Goal: Task Accomplishment & Management: Complete application form

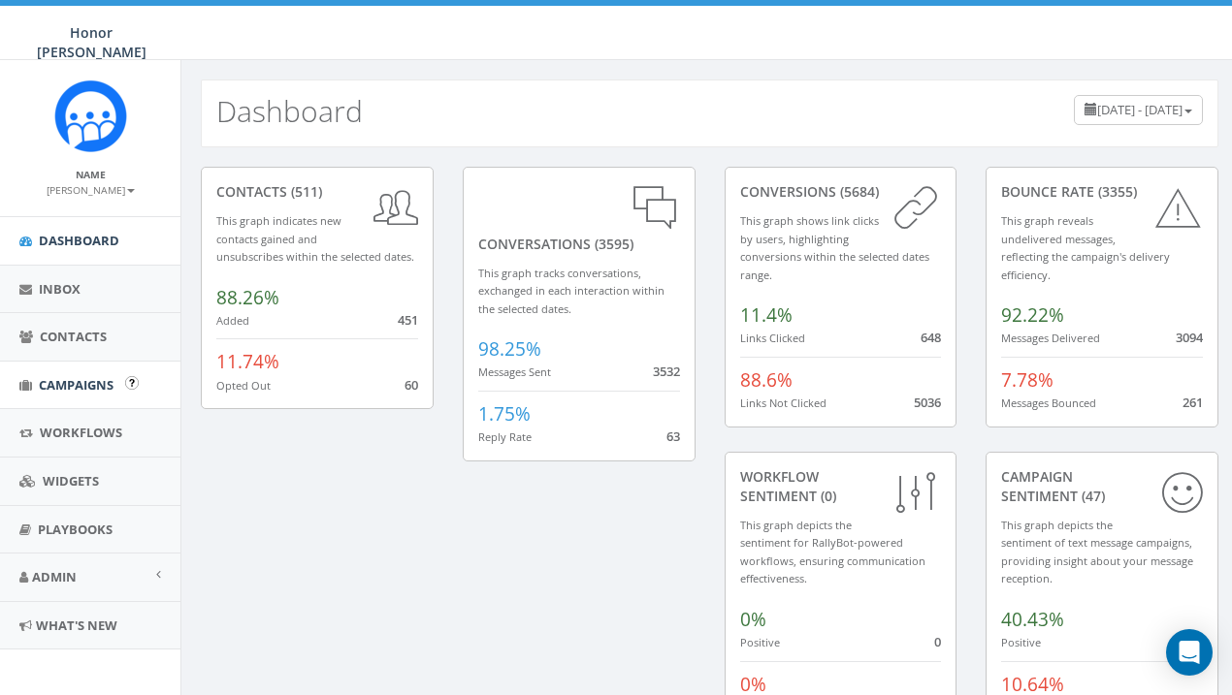
click at [101, 377] on span "Campaigns" at bounding box center [76, 384] width 75 height 17
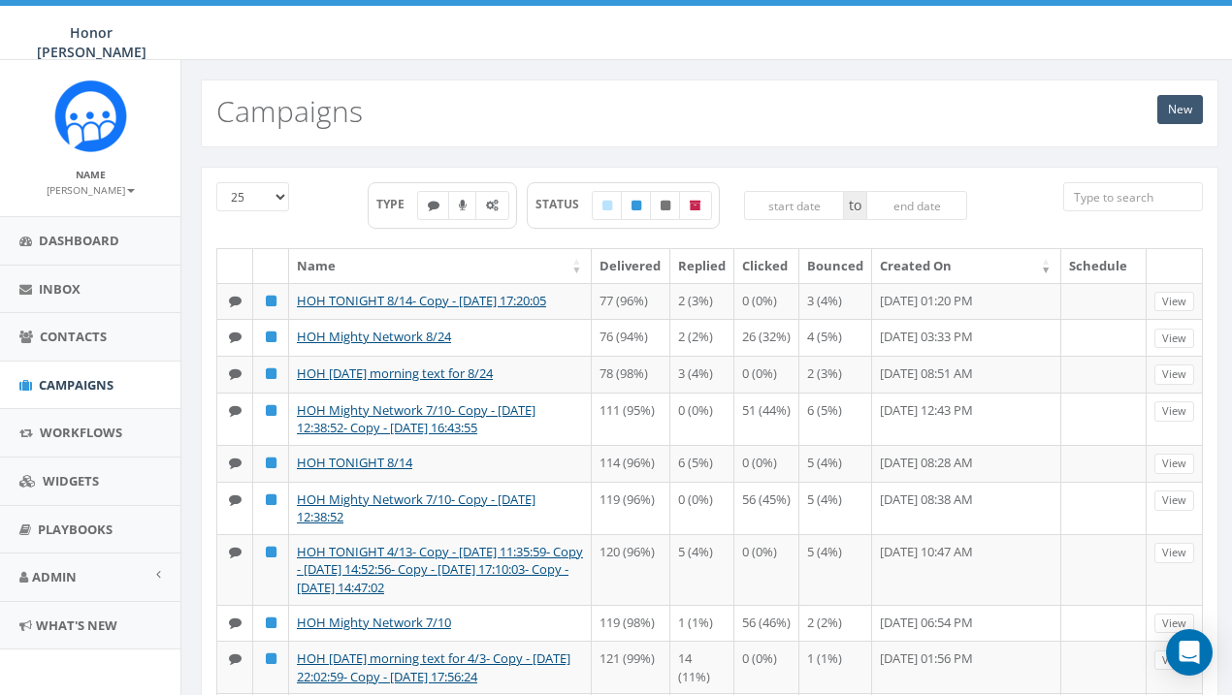
click at [1178, 121] on link "New" at bounding box center [1180, 109] width 46 height 29
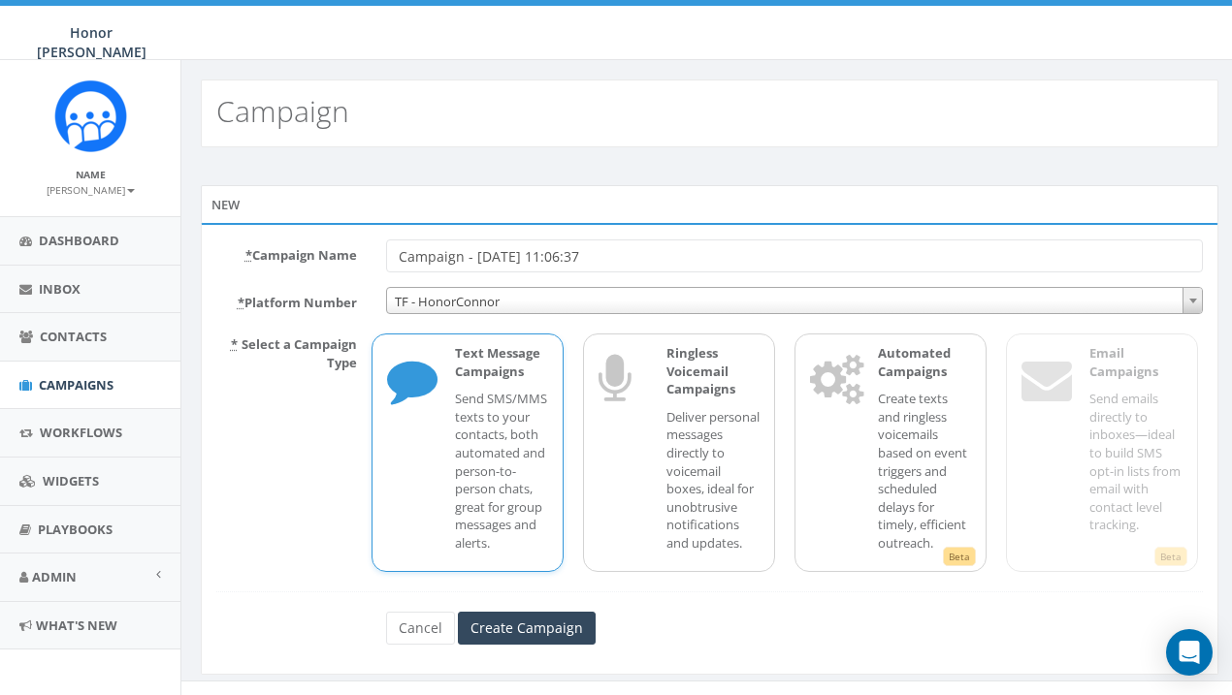
drag, startPoint x: 642, startPoint y: 256, endPoint x: 325, endPoint y: 237, distance: 317.8
click at [325, 237] on div "* Campaign Name Campaign - 08/28/2025, 11:06:37 * Platform Number TF - HonorCon…" at bounding box center [709, 449] width 1017 height 452
type input "SPAM LAUNCH"
click at [558, 636] on input "Create Campaign" at bounding box center [527, 628] width 138 height 33
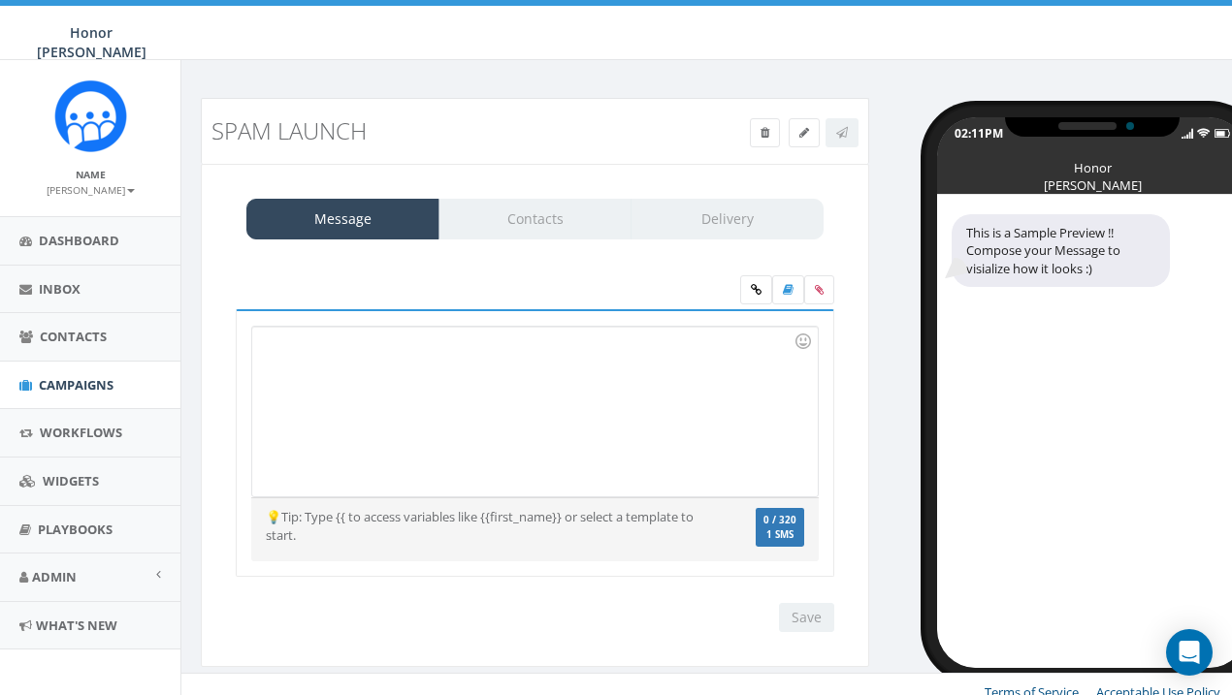
click at [327, 354] on div at bounding box center [534, 412] width 565 height 170
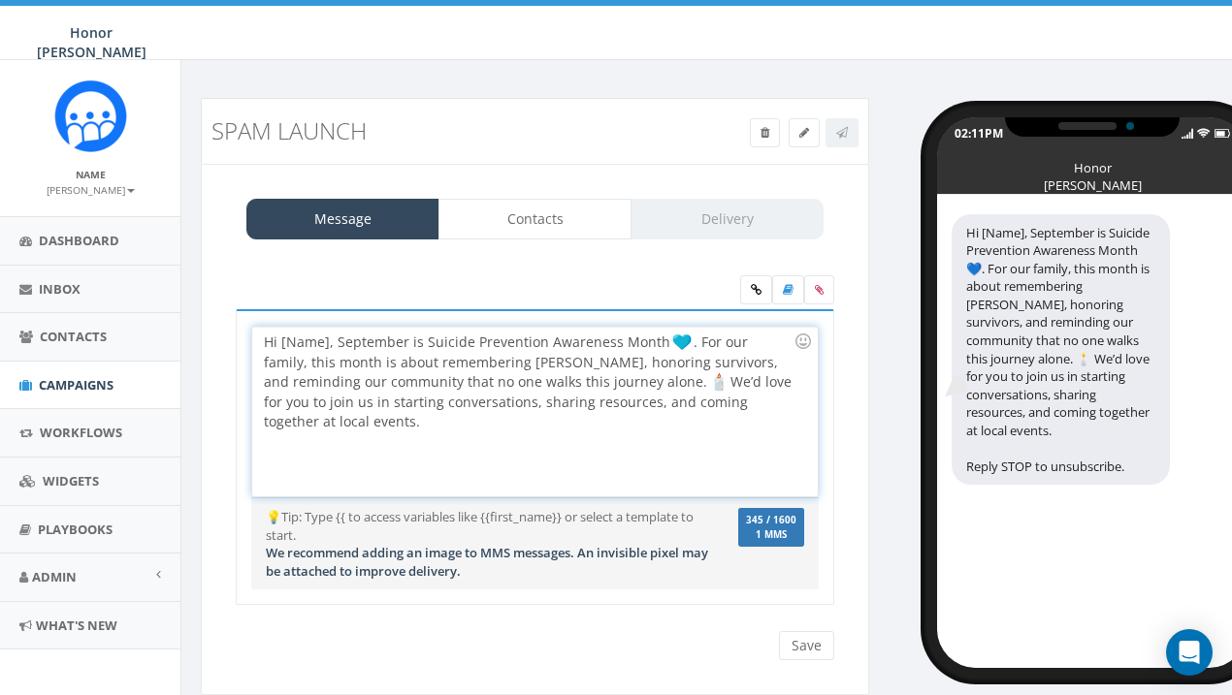
click at [332, 343] on div "Hi [Name], September is Suicide Prevention Awareness Month . For our family, th…" at bounding box center [534, 412] width 565 height 170
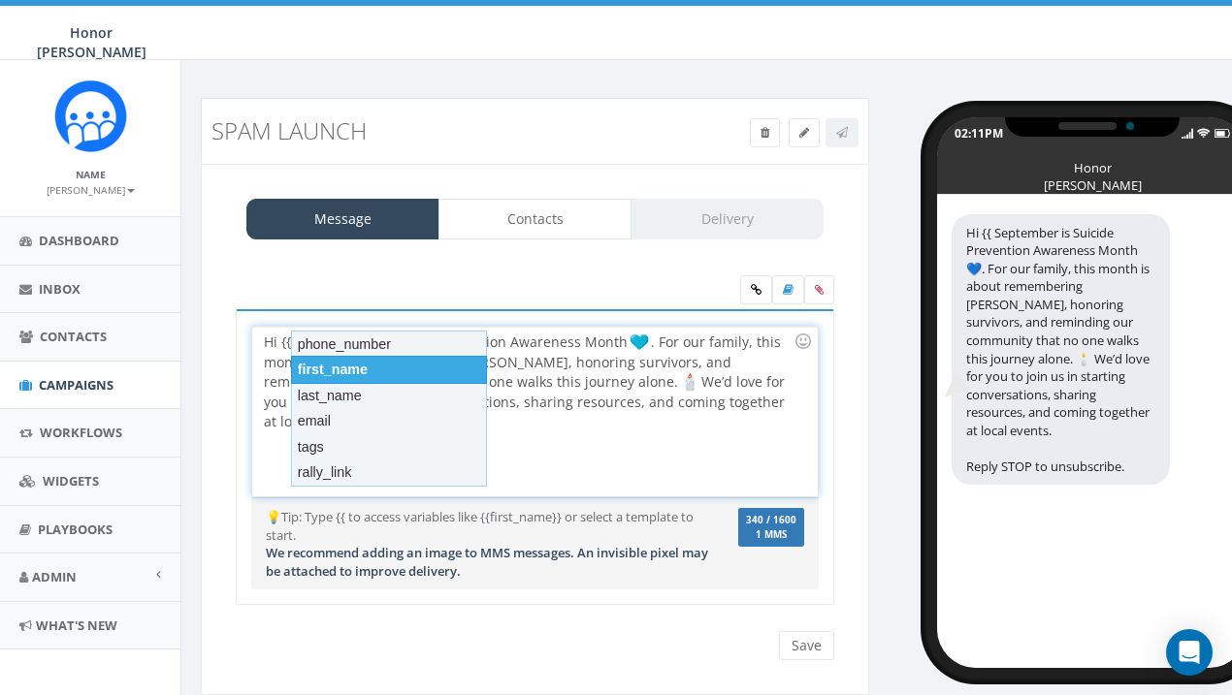
click at [367, 377] on div "first_name" at bounding box center [389, 369] width 196 height 27
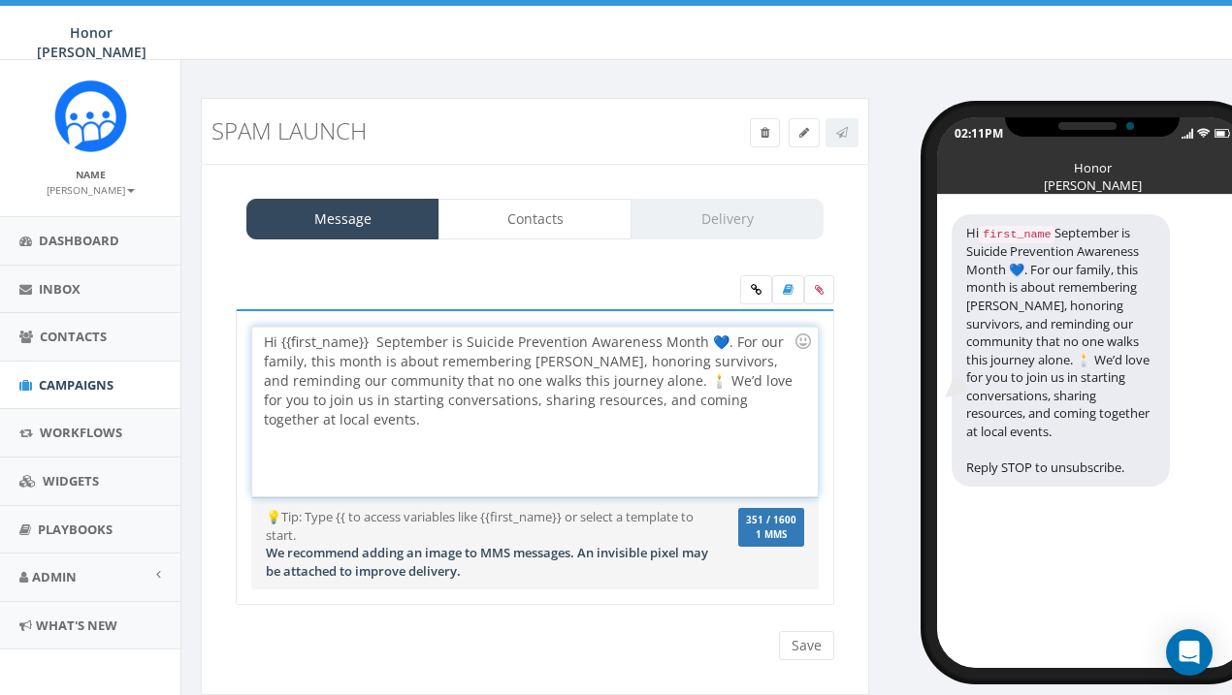
click at [368, 342] on div "Hi {{first_name}} September is Suicide Prevention Awareness Month 💙. For our fa…" at bounding box center [534, 412] width 565 height 170
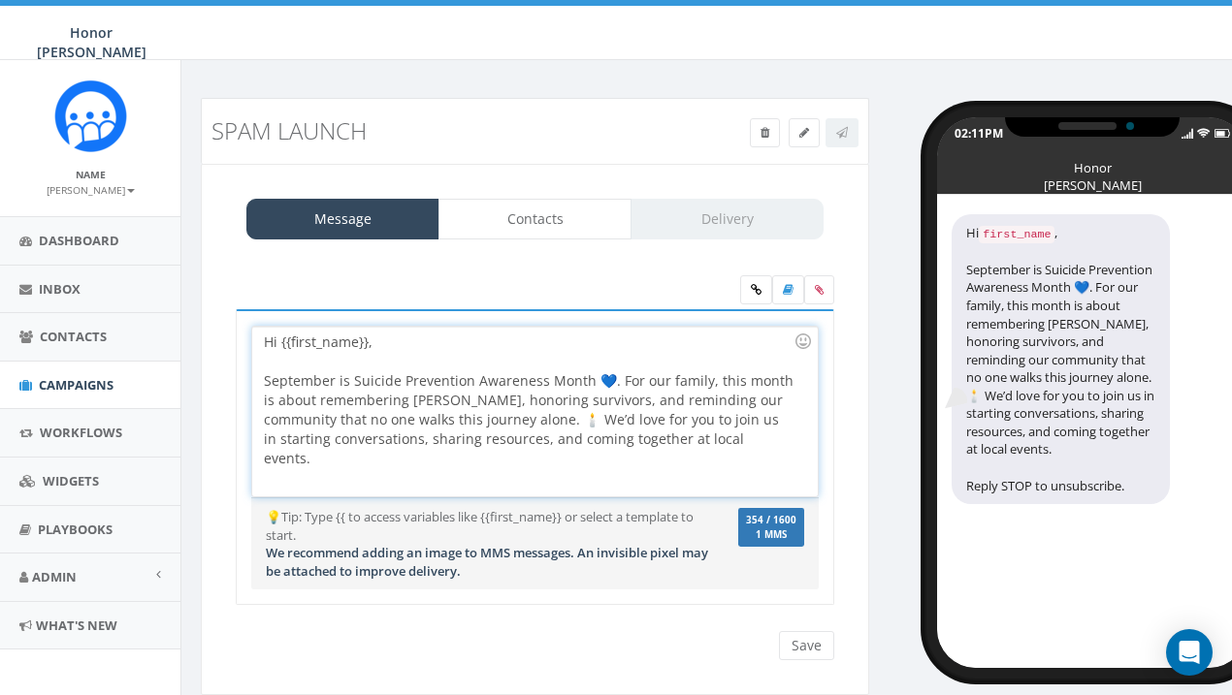
click at [612, 383] on div "September is Suicide Prevention Awareness Month 💙. For our family, this month i…" at bounding box center [529, 419] width 530 height 97
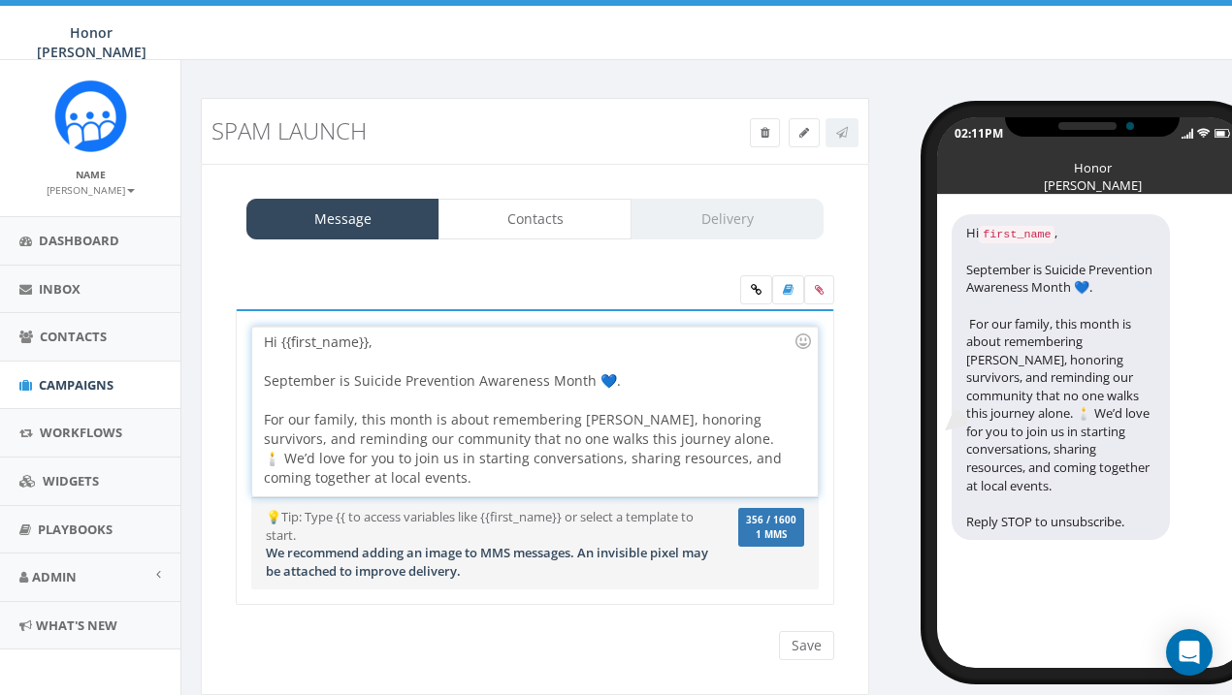
click at [650, 382] on div "September is Suicide Prevention Awareness Month 💙." at bounding box center [529, 380] width 530 height 19
click at [268, 422] on div "For our family, this month is about remembering [PERSON_NAME], honoring survivo…" at bounding box center [529, 449] width 530 height 78
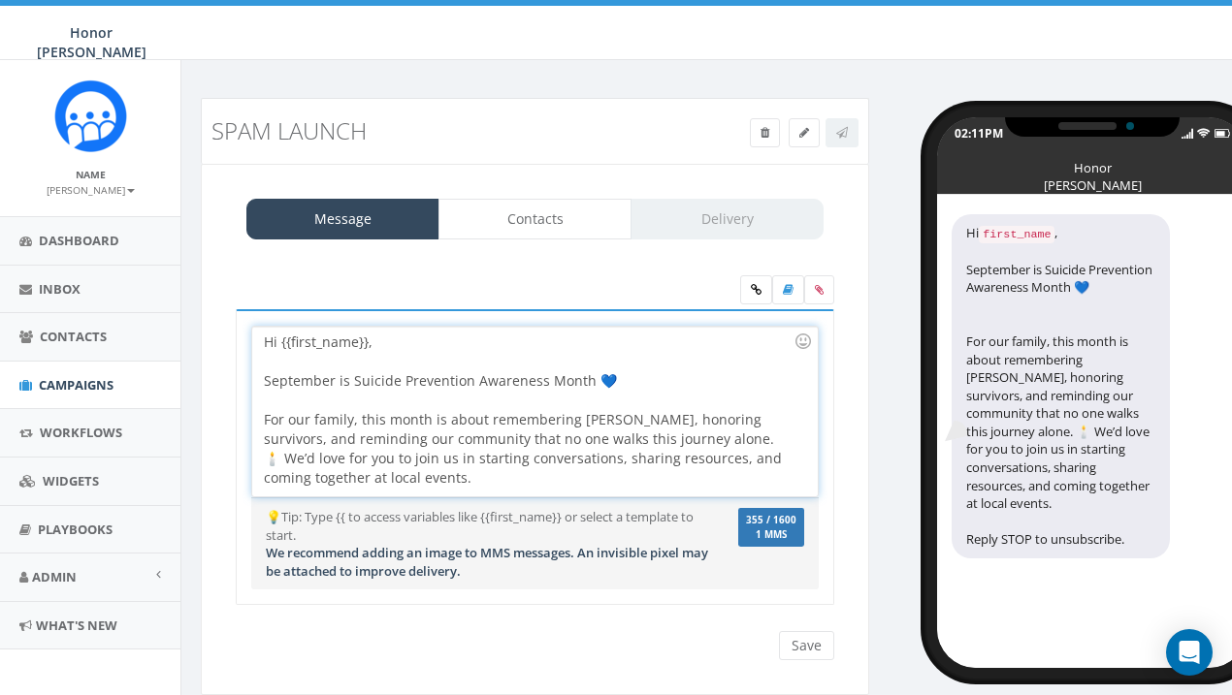
click at [381, 417] on span "For our family, this month is about remembering [PERSON_NAME], honoring survivo…" at bounding box center [525, 448] width 522 height 77
click at [477, 483] on div "For our family, this month is about remembering [PERSON_NAME], honoring survivo…" at bounding box center [529, 449] width 530 height 78
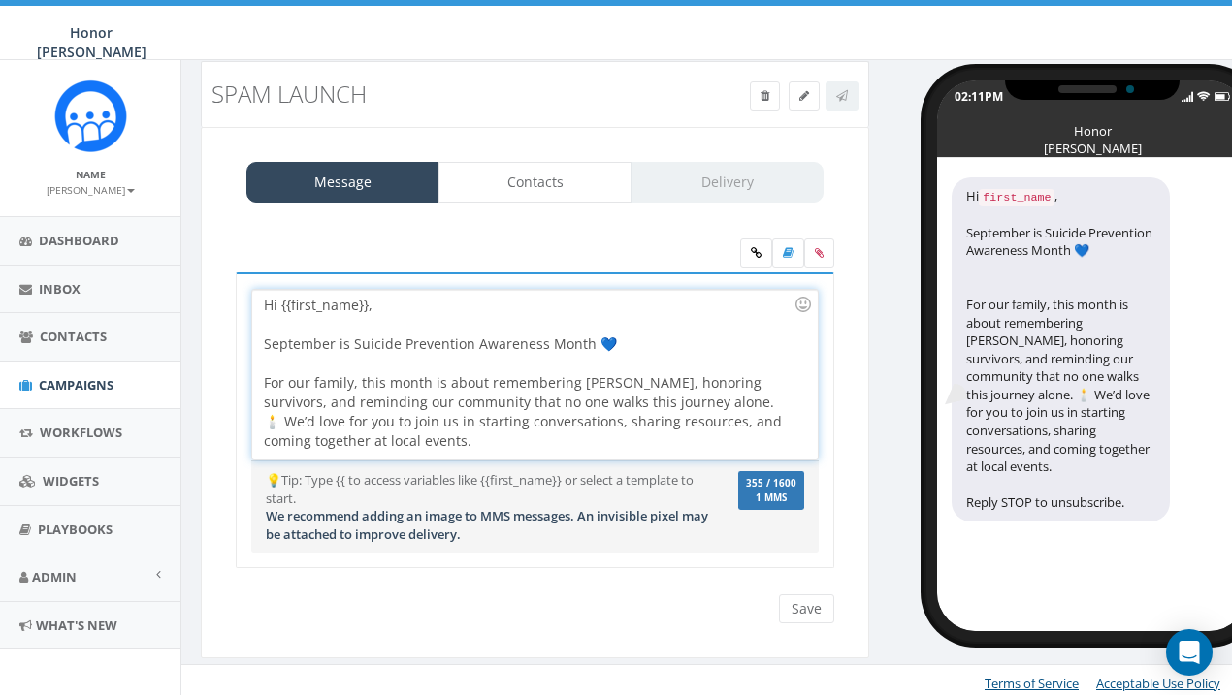
click at [263, 446] on div "Hi {{first_name}}, September is Suicide Prevention Awareness Month 💙 For our fa…" at bounding box center [534, 375] width 565 height 170
click at [451, 441] on div "For our family, this month is about remembering [PERSON_NAME], honoring survivo…" at bounding box center [529, 412] width 530 height 78
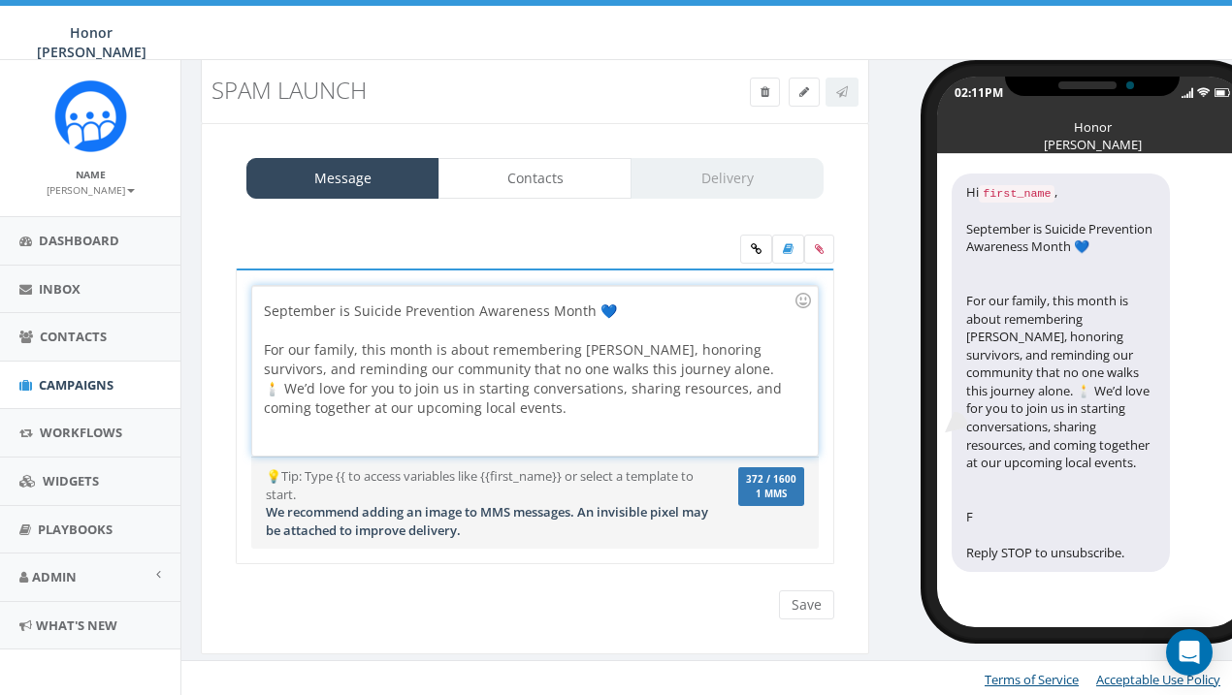
scroll to position [29, 0]
click at [805, 299] on div at bounding box center [803, 300] width 33 height 33
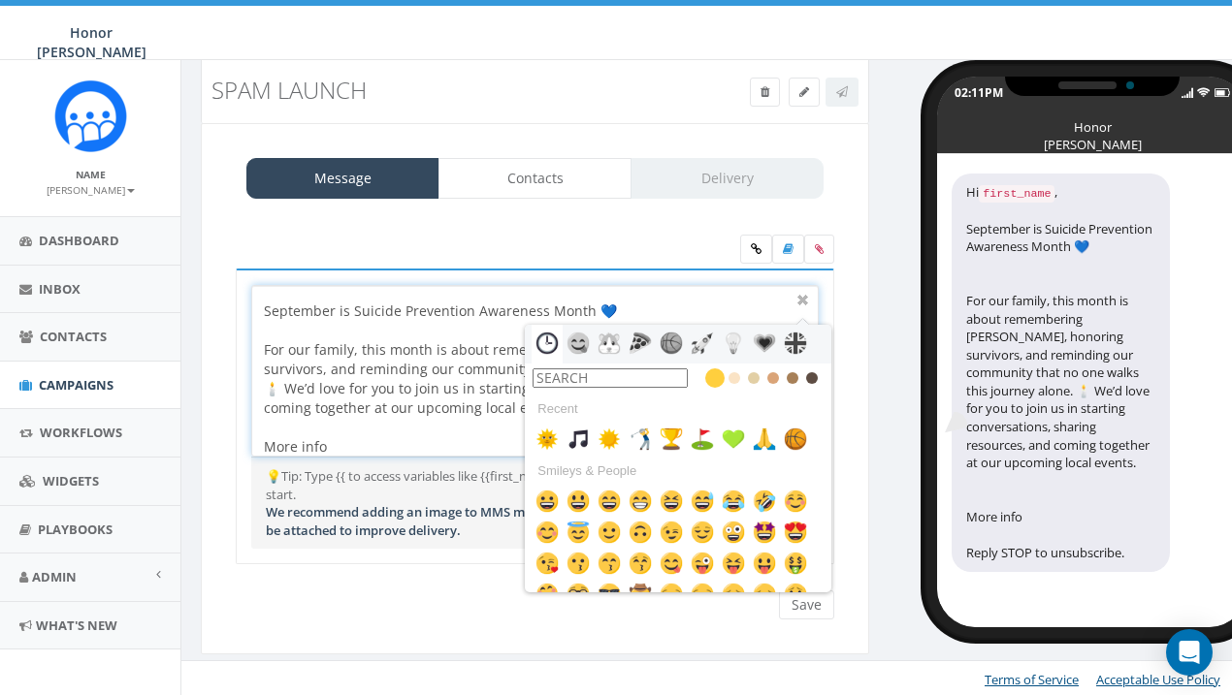
click at [663, 380] on input "text" at bounding box center [610, 378] width 155 height 19
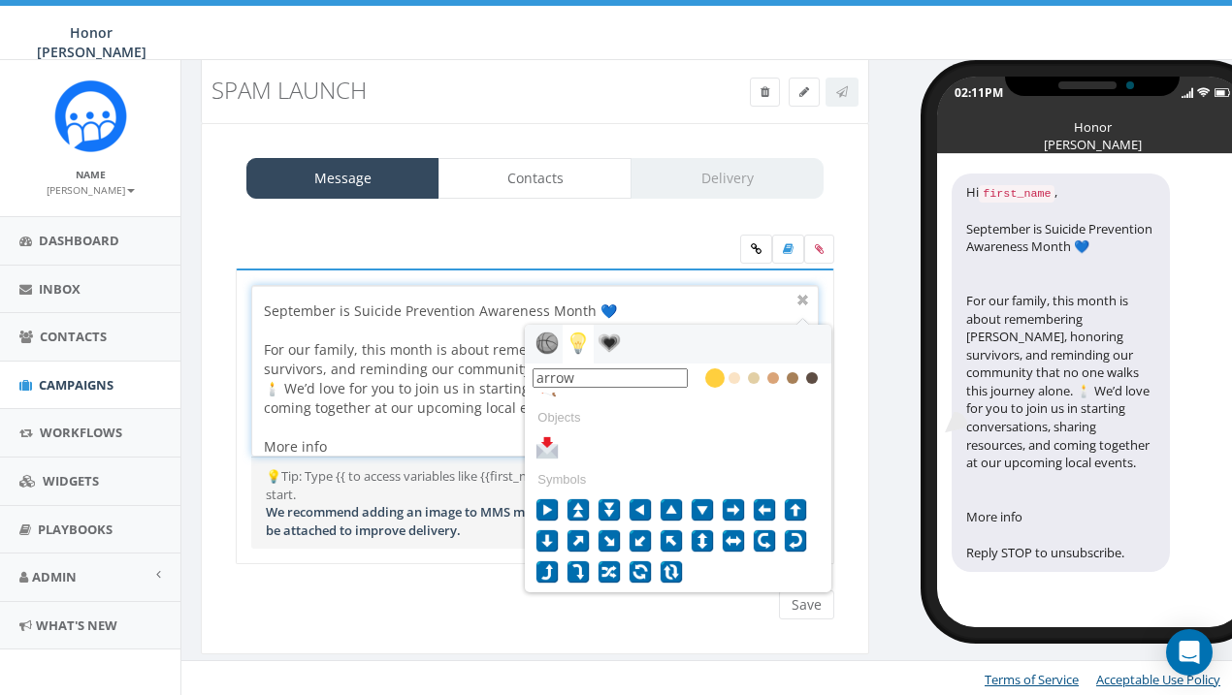
scroll to position [53, 0]
click at [736, 505] on img at bounding box center [733, 510] width 23 height 23
type input "arrow"
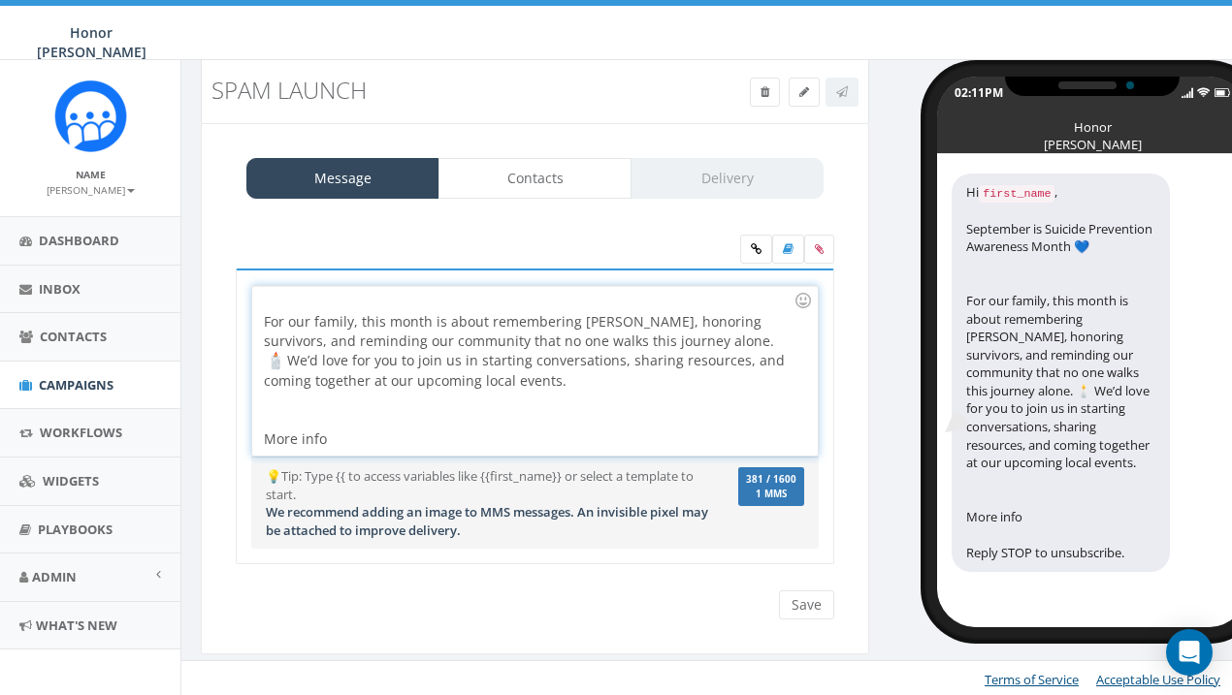
scroll to position [78, 0]
click at [693, 345] on div "Hi {{first_name}}, September is Suicide Prevention Awareness Month For our fami…" at bounding box center [534, 371] width 565 height 170
click at [285, 351] on img at bounding box center [275, 360] width 19 height 19
click at [668, 343] on div "Hi {{first_name}}, September is Suicide Prevention Awareness Month For our fami…" at bounding box center [534, 371] width 565 height 170
click at [691, 342] on div "Hi {{first_name}}, September is Suicide Prevention Awareness Month For our fami…" at bounding box center [534, 371] width 565 height 170
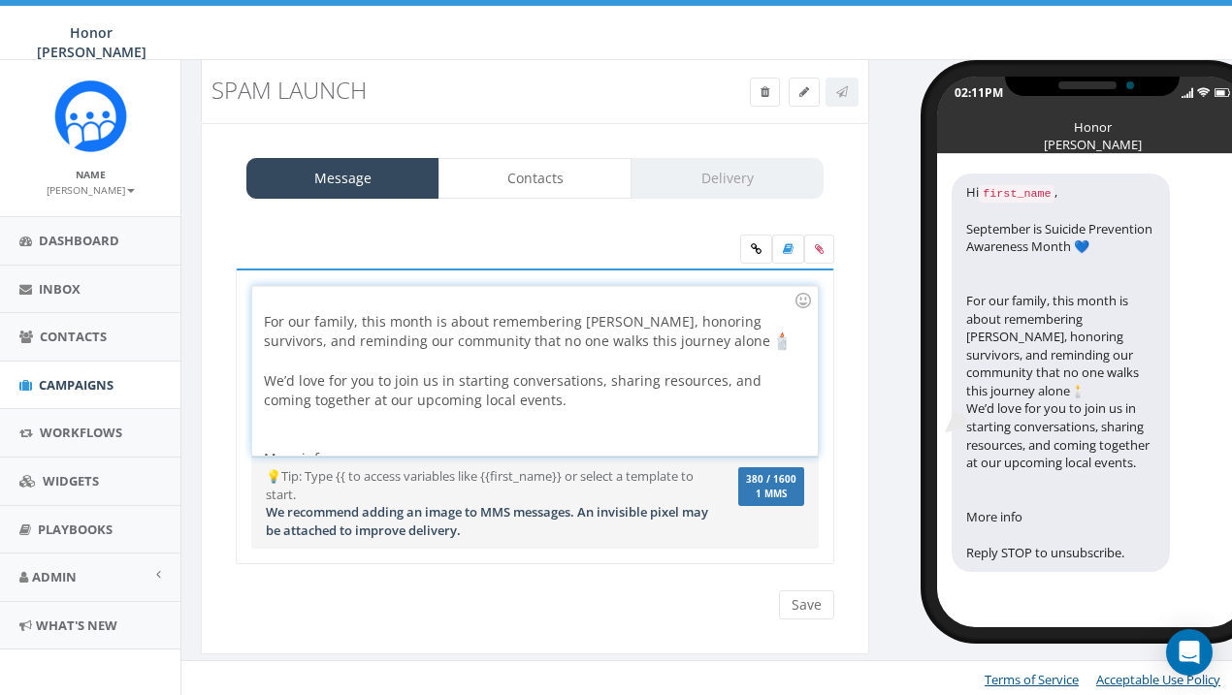
click at [772, 343] on img at bounding box center [781, 341] width 19 height 19
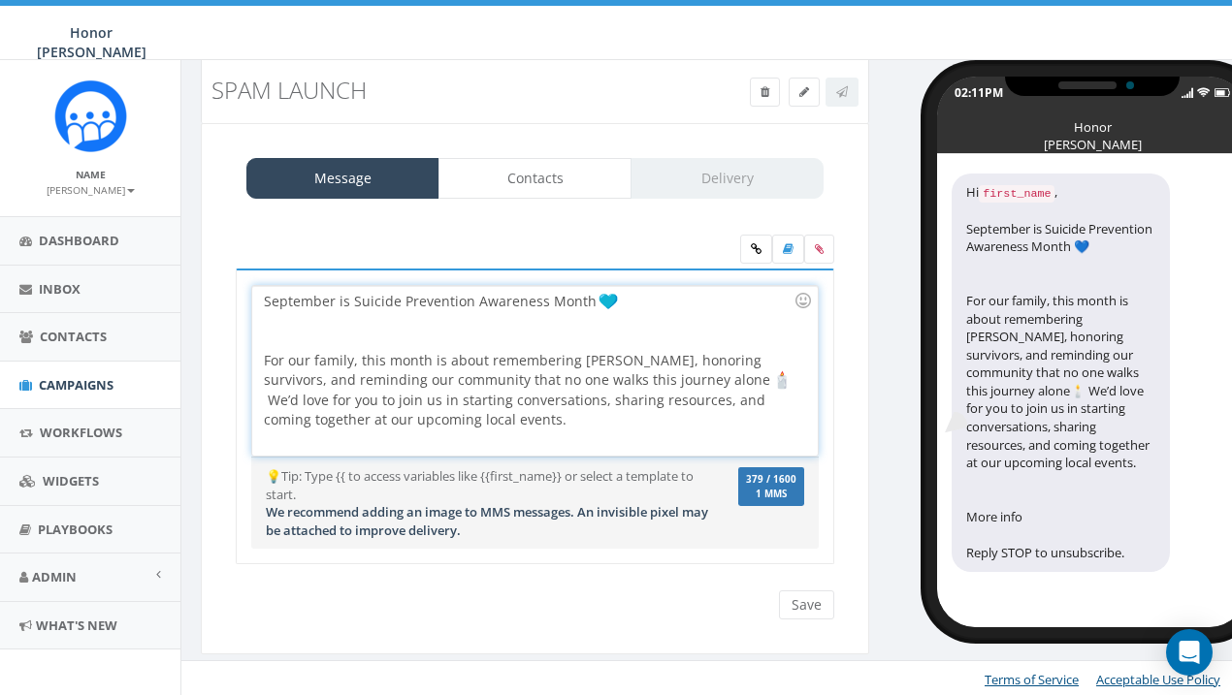
click at [658, 379] on div "Hi {{first_name}}, September is Suicide Prevention Awareness Month For our fami…" at bounding box center [534, 371] width 565 height 170
click at [662, 381] on div "Hi {{first_name}}, September is Suicide Prevention Awareness Month For our fami…" at bounding box center [534, 371] width 565 height 170
click at [488, 339] on div at bounding box center [529, 331] width 530 height 39
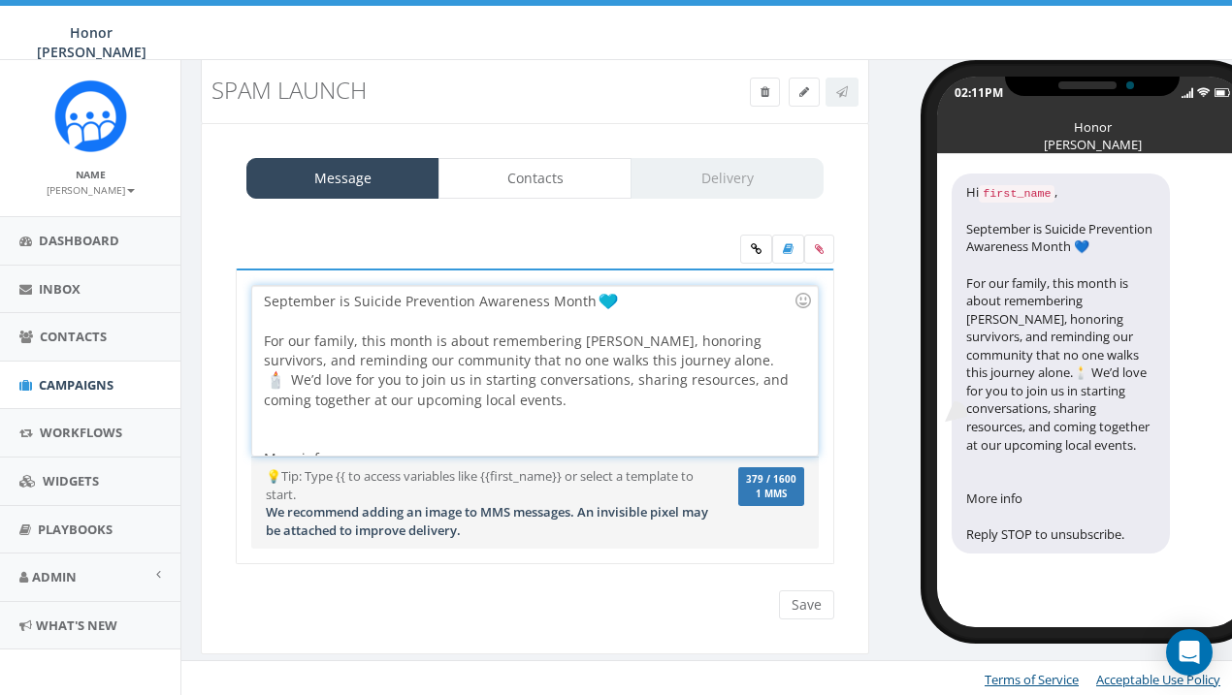
click at [535, 410] on div at bounding box center [529, 429] width 530 height 39
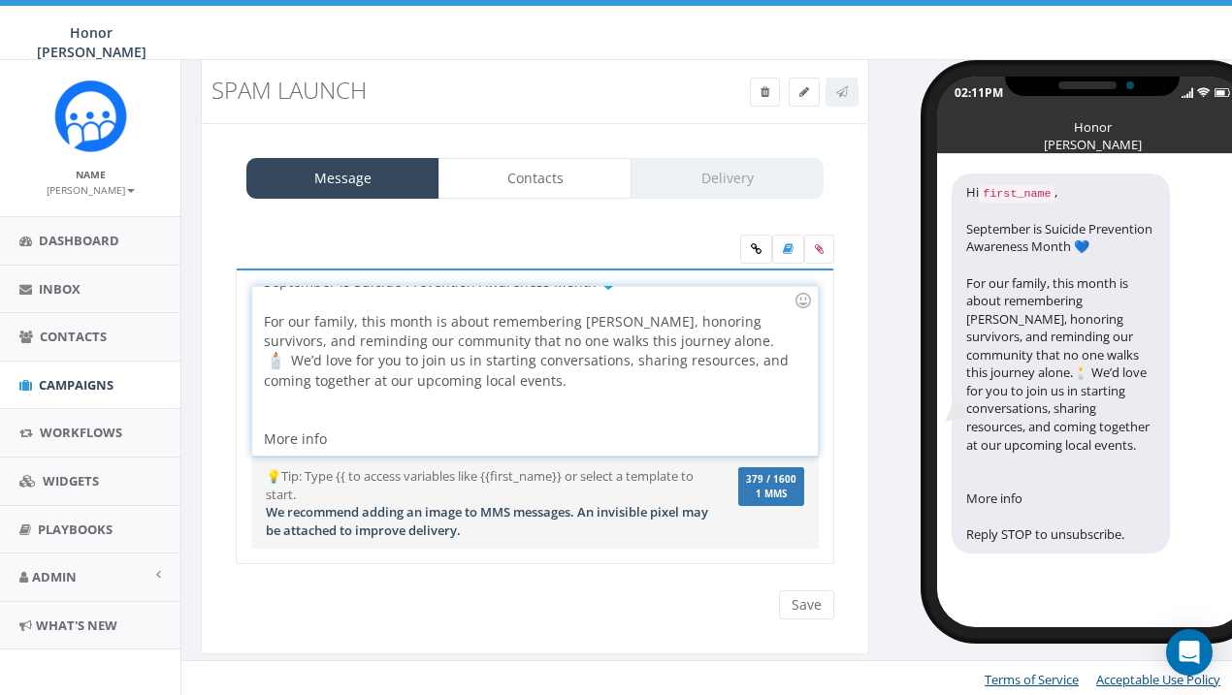
scroll to position [58, 0]
click at [403, 433] on div "More info" at bounding box center [529, 420] width 530 height 58
click at [808, 299] on div at bounding box center [803, 300] width 33 height 33
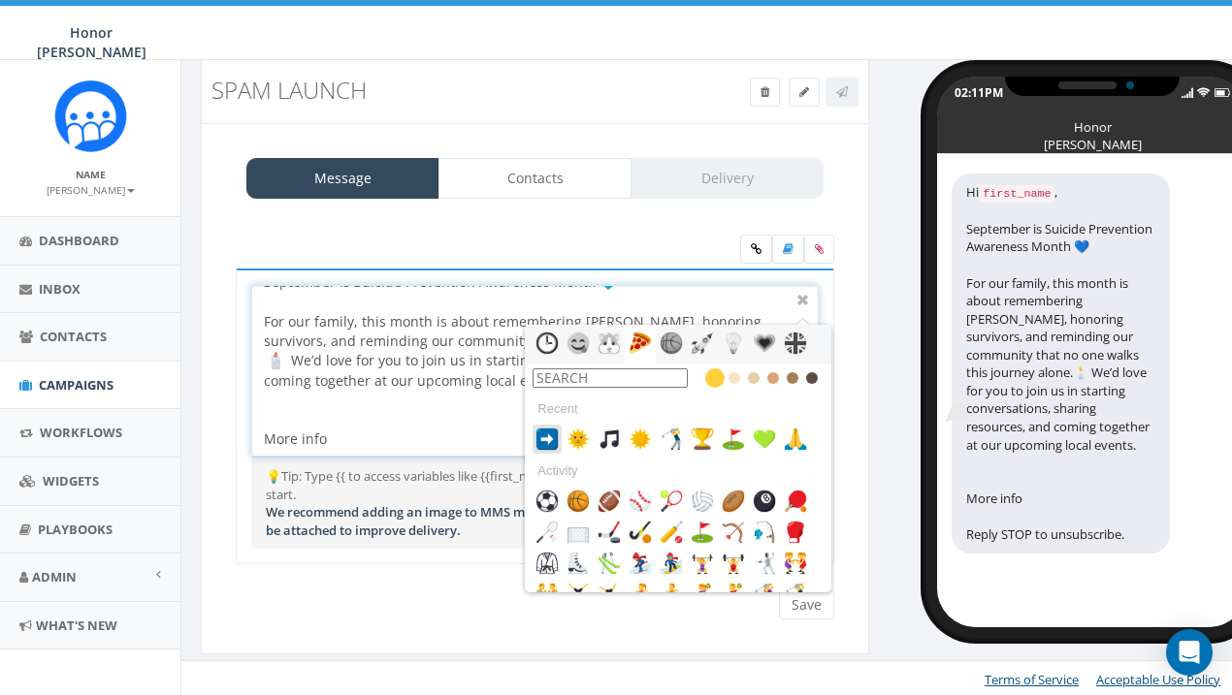
scroll to position [0, 0]
click at [555, 440] on img at bounding box center [546, 439] width 23 height 23
click at [380, 444] on div "More info" at bounding box center [529, 420] width 530 height 59
click at [428, 450] on div "Hi {{first_name}}, September is Suicide Prevention Awareness Month For our fami…" at bounding box center [534, 371] width 565 height 170
click at [325, 436] on div "More info :" at bounding box center [529, 420] width 530 height 59
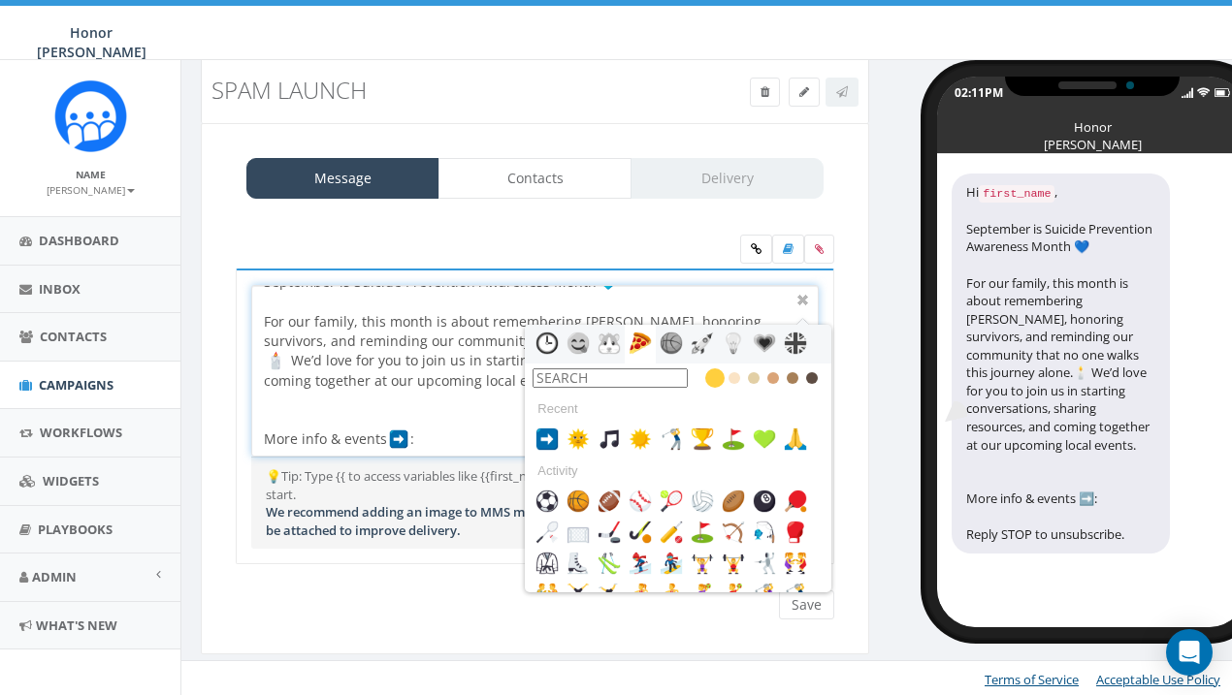
click at [432, 441] on div "More info & events :" at bounding box center [529, 420] width 530 height 59
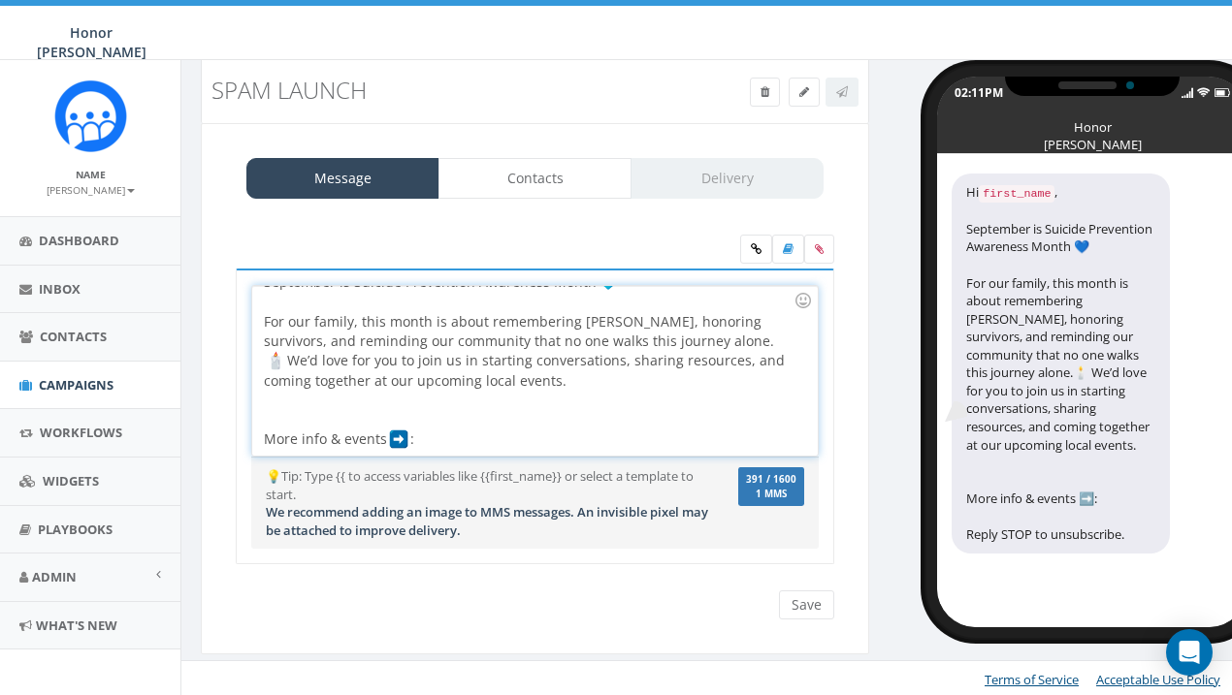
click at [525, 434] on div "Hi {{first_name}}, September is Suicide Prevention Awareness Month For our fami…" at bounding box center [534, 371] width 565 height 170
click at [759, 244] on icon at bounding box center [756, 249] width 11 height 12
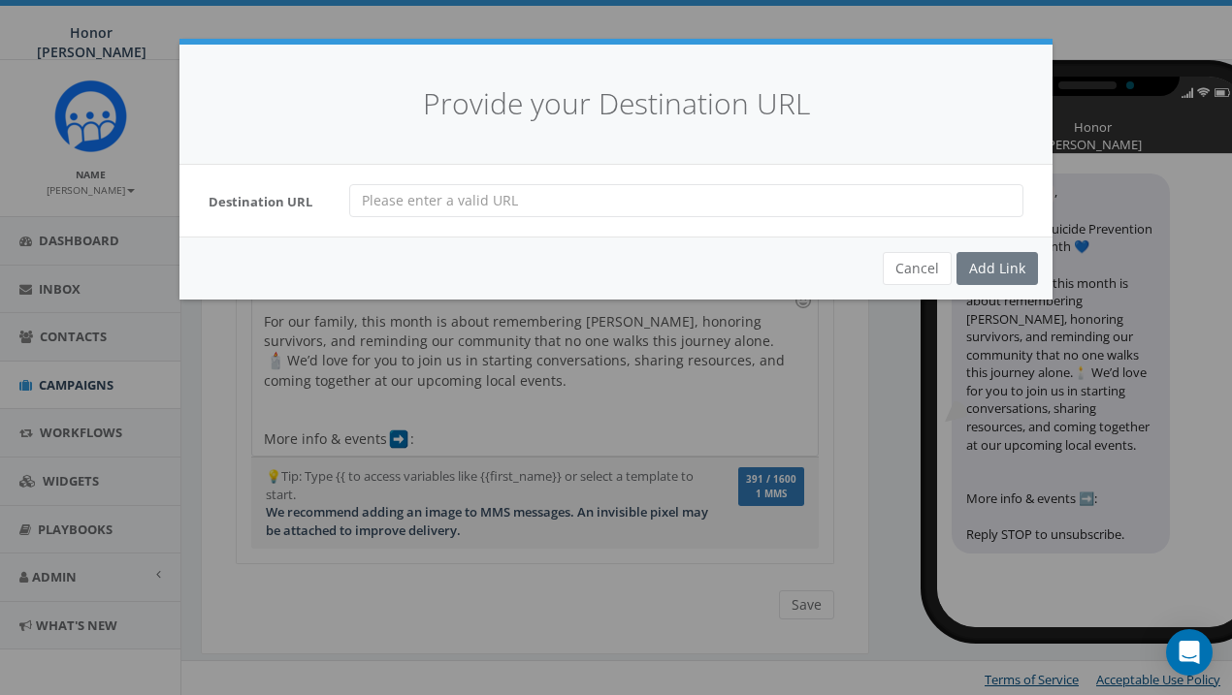
click at [605, 208] on input "url" at bounding box center [686, 200] width 674 height 33
paste input "[URL][DOMAIN_NAME]"
type input "[URL][DOMAIN_NAME]"
click at [983, 258] on div "Add Link" at bounding box center [996, 268] width 81 height 33
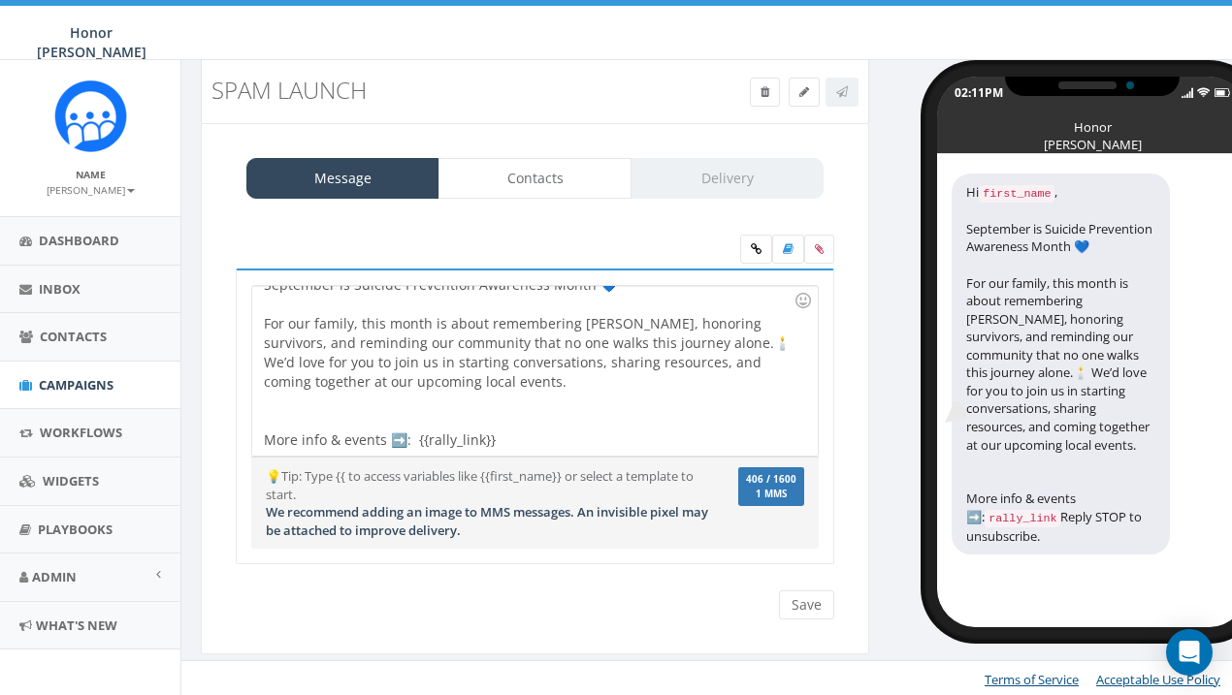
scroll to position [55, 0]
click at [484, 384] on div "Hi {{first_name}}, September is Suicide Prevention Awareness Month 💙 For our fa…" at bounding box center [534, 371] width 565 height 170
click at [353, 415] on div at bounding box center [529, 411] width 530 height 39
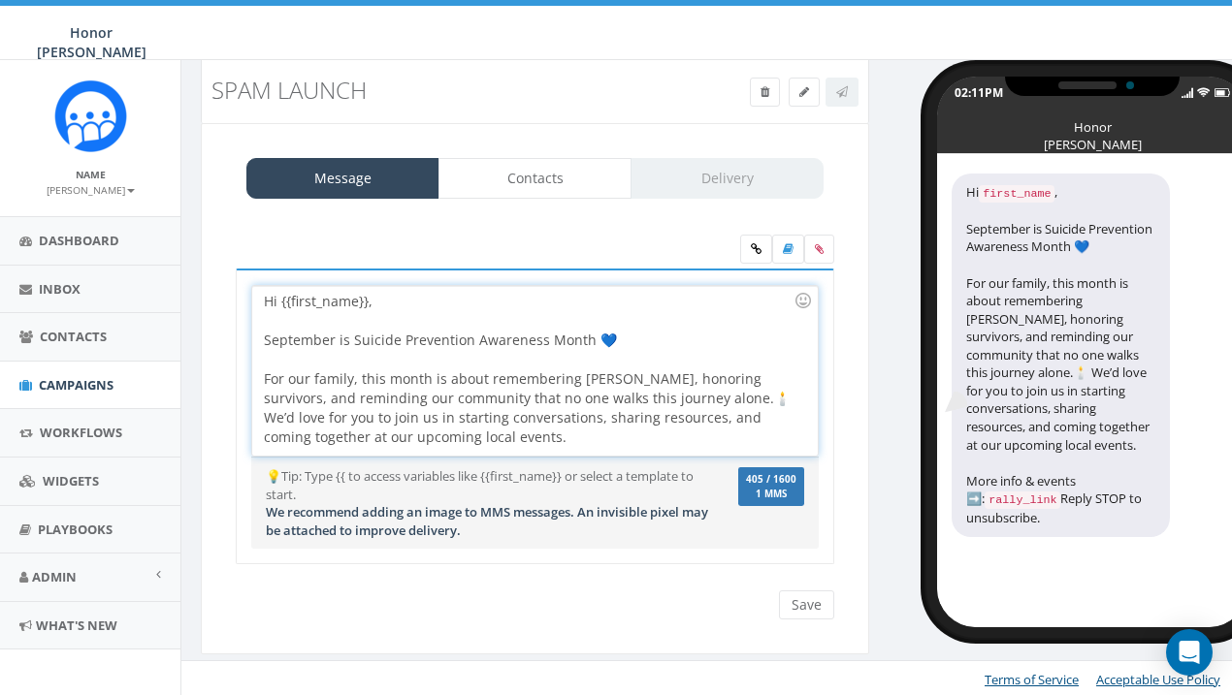
scroll to position [0, 0]
